Goal: Task Accomplishment & Management: Complete application form

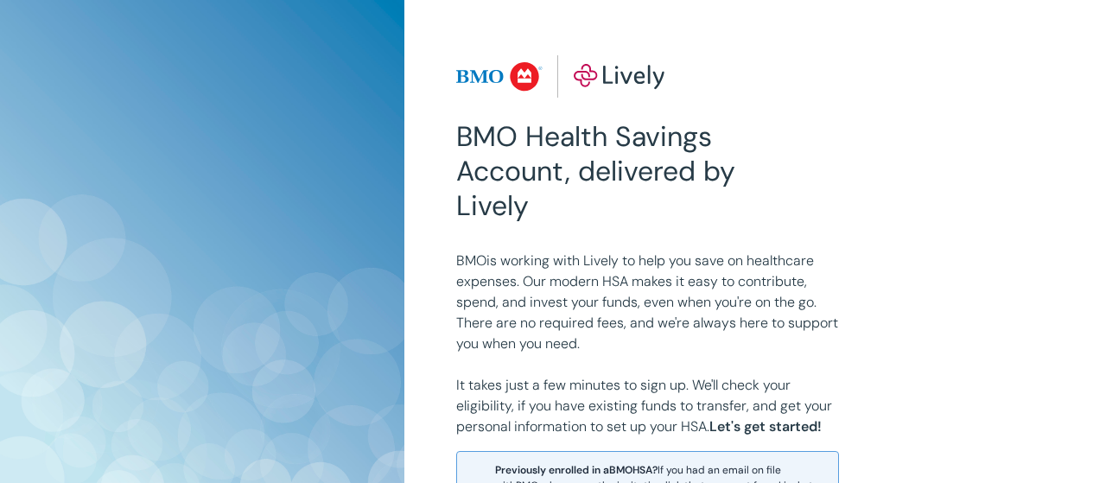
scroll to position [399, 0]
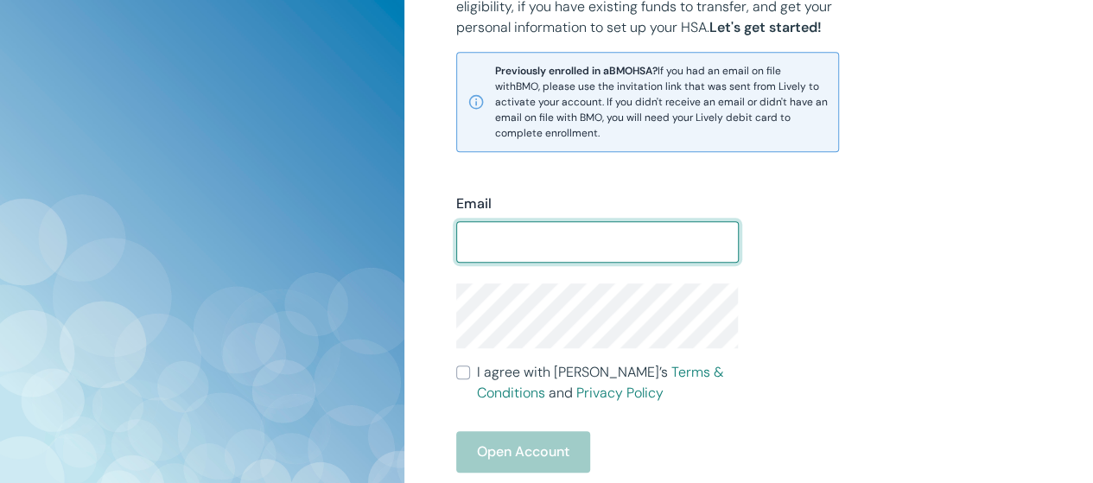
click at [523, 251] on input "Email" at bounding box center [597, 242] width 282 height 35
type input "[EMAIL_ADDRESS][DOMAIN_NAME]"
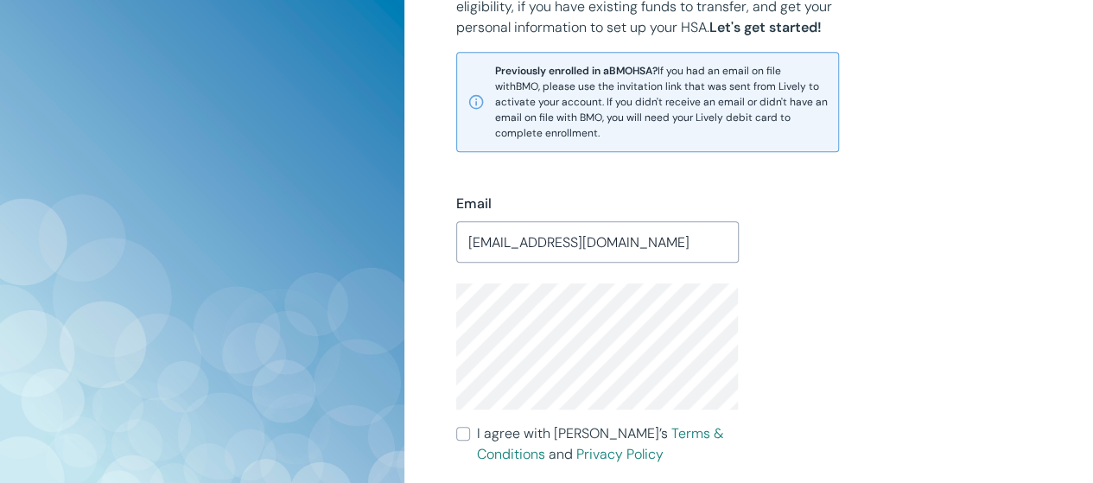
click at [772, 353] on div "Email [EMAIL_ADDRESS][DOMAIN_NAME] ​ I agree with [PERSON_NAME]’s Terms & Condi…" at bounding box center [738, 397] width 606 height 491
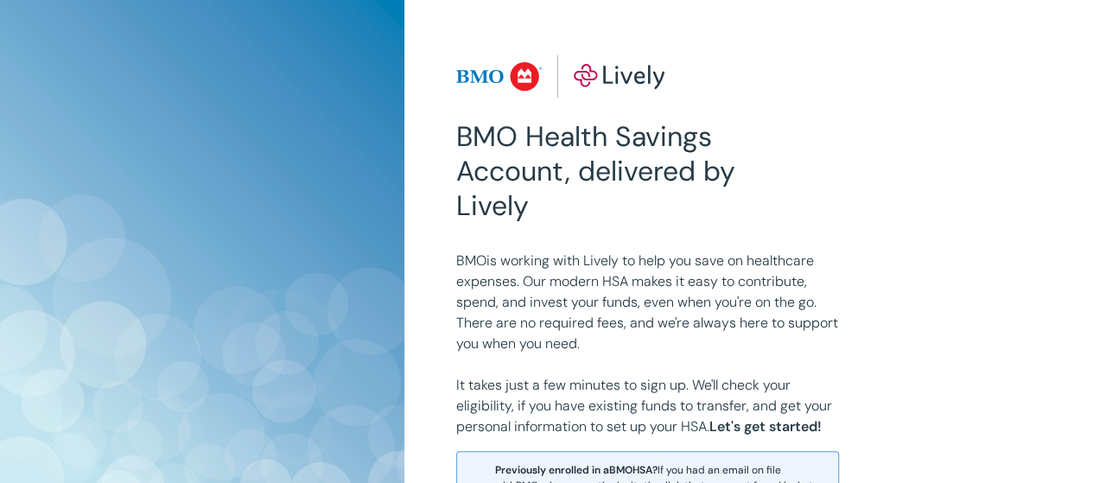
click at [613, 71] on img at bounding box center [560, 76] width 209 height 43
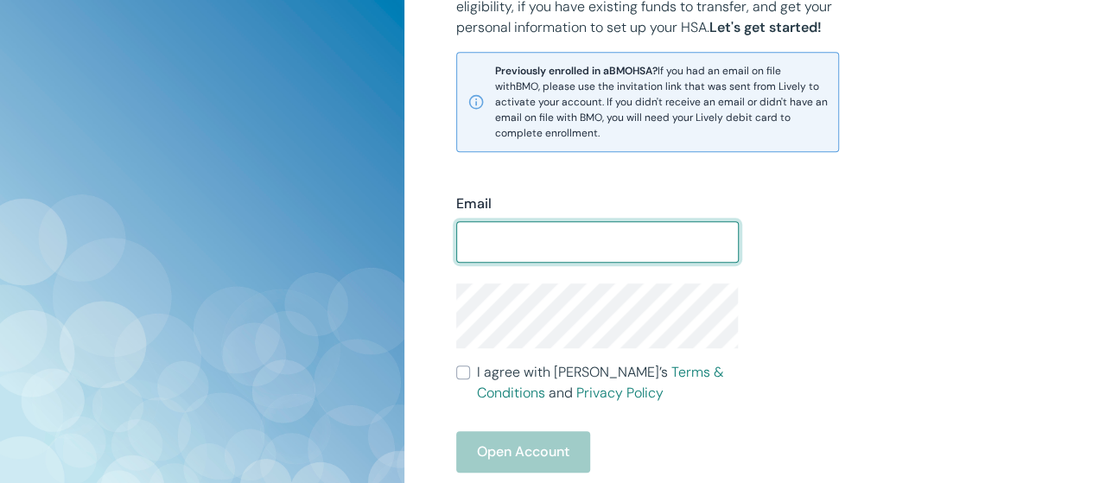
scroll to position [399, 0]
click at [543, 243] on input "Email" at bounding box center [597, 242] width 282 height 35
type input "[PERSON_NAME][EMAIL_ADDRESS][DOMAIN_NAME]"
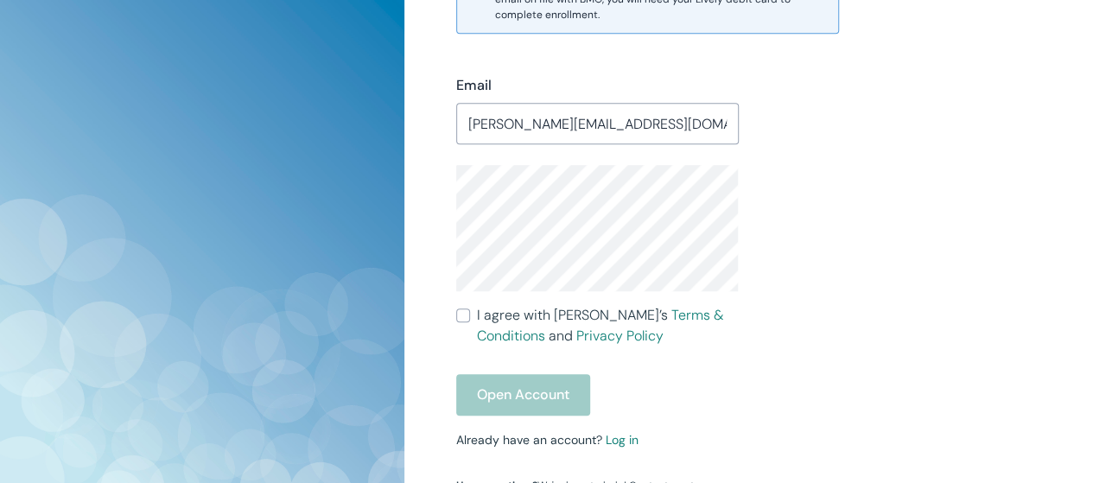
scroll to position [658, 0]
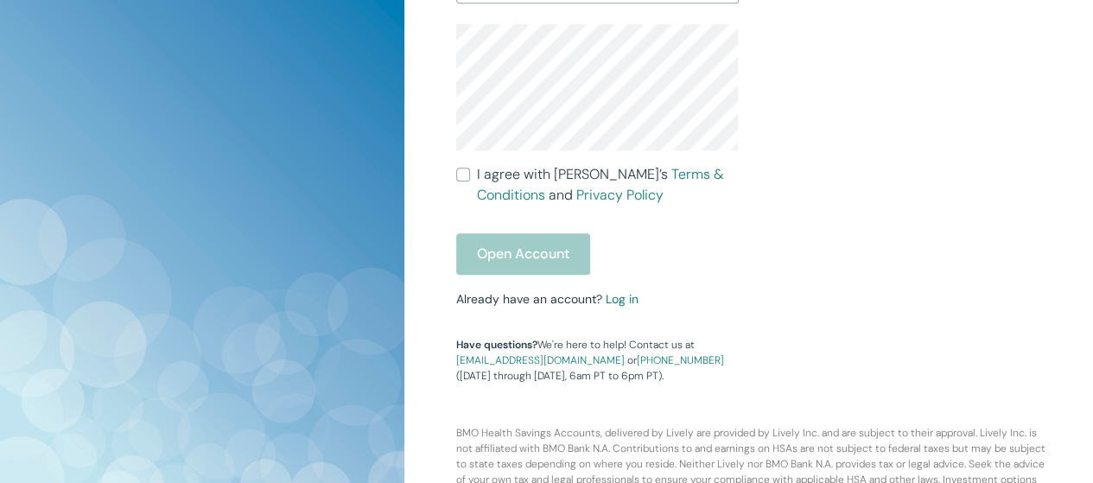
click at [622, 300] on link "Log in" at bounding box center [622, 299] width 33 height 16
